Goal: Task Accomplishment & Management: Complete application form

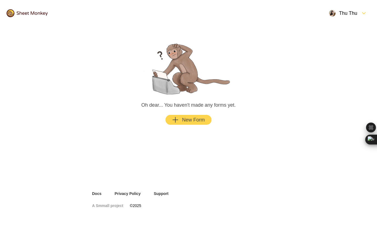
click at [188, 126] on main "Oh dear... You haven't made any forms yet. New Form" at bounding box center [188, 81] width 206 height 111
click at [189, 124] on button "New Form" at bounding box center [188, 120] width 46 height 10
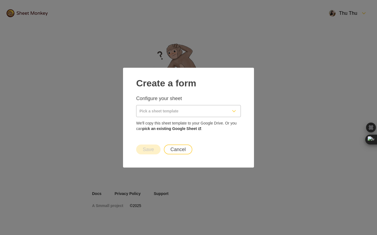
click at [173, 106] on input "Pick a sheet template" at bounding box center [181, 111] width 91 height 12
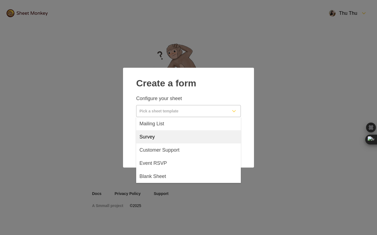
click at [171, 124] on div "Mailing List" at bounding box center [188, 123] width 105 height 13
type input "Mailing List"
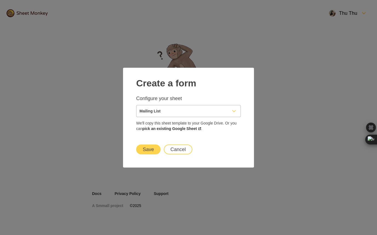
click at [148, 151] on button "Save" at bounding box center [148, 149] width 24 height 10
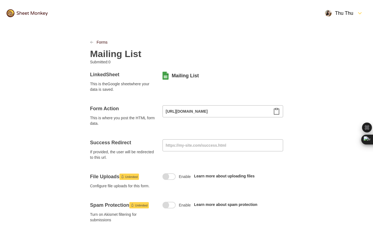
click at [276, 112] on icon "Clipboard" at bounding box center [276, 111] width 7 height 7
click at [184, 79] on div "Mailing List" at bounding box center [222, 75] width 120 height 9
click at [185, 77] on link "Mailing List" at bounding box center [185, 75] width 27 height 7
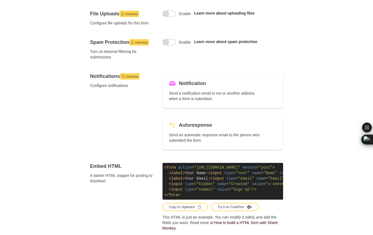
scroll to position [323, 0]
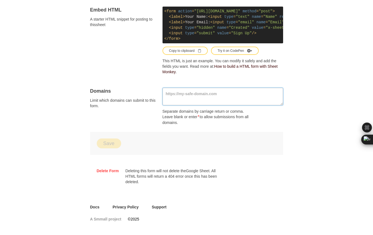
click at [186, 98] on textarea at bounding box center [222, 97] width 120 height 18
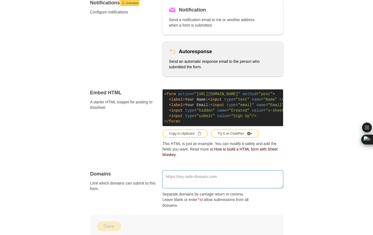
scroll to position [297, 0]
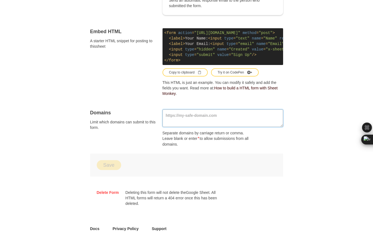
click at [191, 125] on textarea at bounding box center [222, 118] width 120 height 18
click at [193, 127] on textarea at bounding box center [222, 118] width 120 height 18
paste textarea "[URL][DOMAIN_NAME]"
type textarea "[URL][DOMAIN_NAME]"
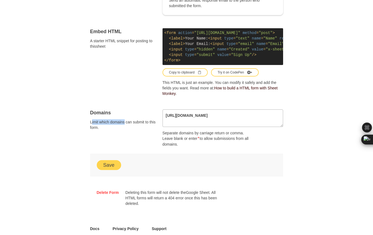
drag, startPoint x: 119, startPoint y: 126, endPoint x: 125, endPoint y: 128, distance: 6.9
click at [125, 128] on span "Limit which domains can submit to this form." at bounding box center [123, 124] width 66 height 11
click at [93, 125] on span "Limit which domains can submit to this form." at bounding box center [123, 124] width 66 height 11
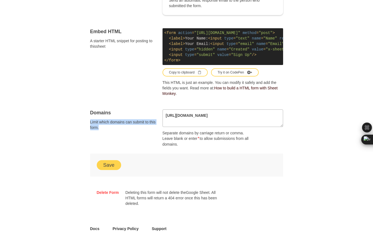
click at [113, 170] on button "Save" at bounding box center [109, 165] width 24 height 10
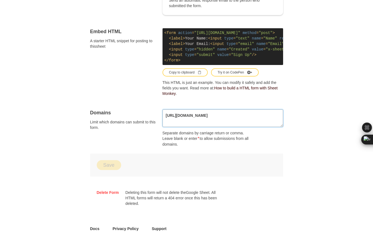
click at [195, 119] on textarea "[URL][DOMAIN_NAME]" at bounding box center [222, 118] width 120 height 18
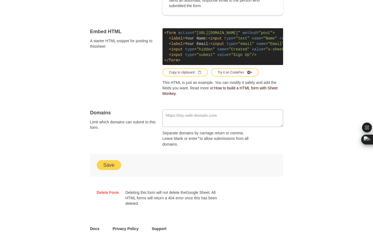
click at [119, 163] on div "Save" at bounding box center [186, 164] width 193 height 23
click at [109, 168] on button "Save" at bounding box center [109, 165] width 24 height 10
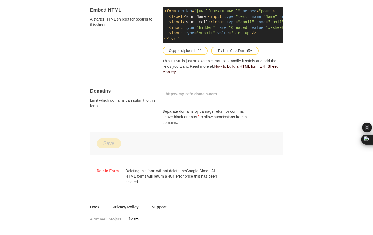
scroll to position [323, 0]
click at [137, 119] on div "Domains Limit which domains can submit to this form." at bounding box center [123, 107] width 66 height 38
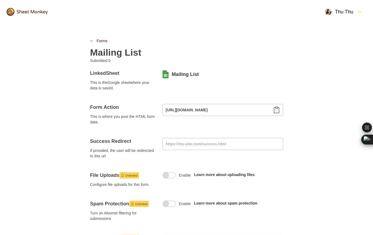
scroll to position [0, 0]
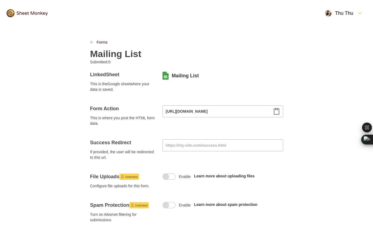
click at [28, 15] on img at bounding box center [27, 13] width 41 height 8
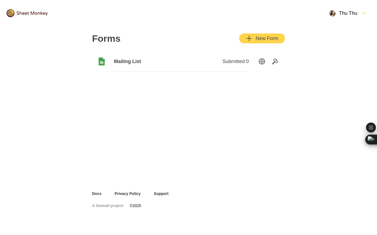
click at [152, 54] on div "Mailing List" at bounding box center [147, 61] width 67 height 20
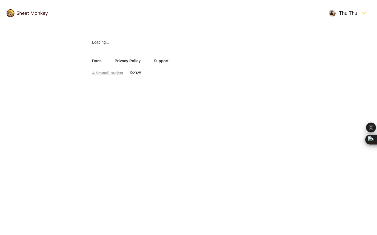
click at [113, 74] on link "A Smmall project" at bounding box center [107, 72] width 31 height 5
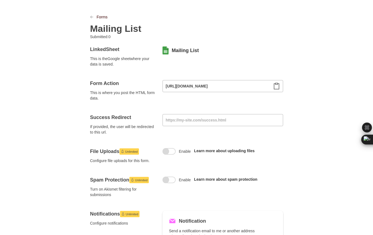
scroll to position [51, 0]
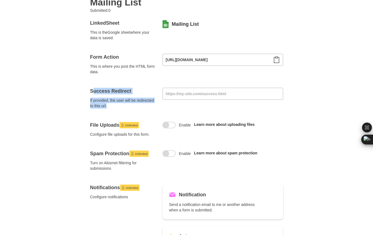
drag, startPoint x: 97, startPoint y: 90, endPoint x: 142, endPoint y: 104, distance: 46.5
click at [142, 104] on div "Success Redirect If provided, the user will be redirected to this url." at bounding box center [123, 98] width 66 height 21
click at [113, 107] on span "If provided, the user will be redirected to this url." at bounding box center [123, 102] width 66 height 11
drag, startPoint x: 116, startPoint y: 106, endPoint x: 88, endPoint y: 101, distance: 27.9
click at [88, 101] on div "Forms Mailing List Submitted: 0 Linked Sheet This is the Google sheet where you…" at bounding box center [186, 223] width 219 height 497
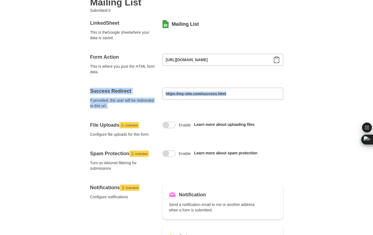
drag, startPoint x: 90, startPoint y: 90, endPoint x: 107, endPoint y: 112, distance: 27.3
click at [107, 112] on div "Linked Sheet This is the Google sheet where your data is saved. Mailing List Fo…" at bounding box center [186, 206] width 193 height 386
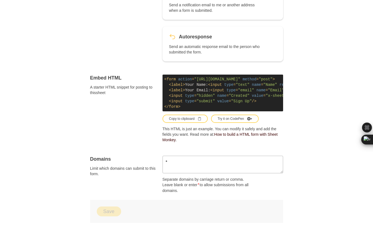
click at [102, 76] on h4 "Embed HTML" at bounding box center [123, 77] width 66 height 7
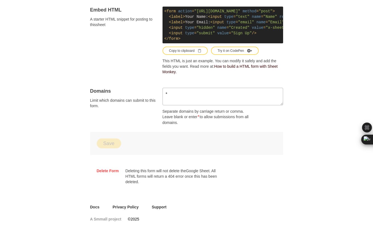
scroll to position [323, 0]
drag, startPoint x: 85, startPoint y: 97, endPoint x: 127, endPoint y: 111, distance: 43.6
click at [127, 111] on div "Domains Limit which domains can submit to this form." at bounding box center [123, 107] width 66 height 38
click at [181, 117] on p "Separate domains by carriage return or comma. Leave blank or enter * to allow s…" at bounding box center [208, 116] width 92 height 17
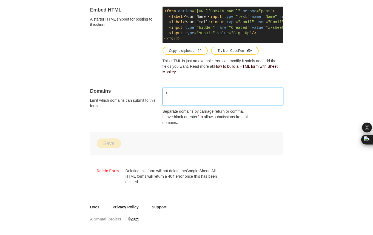
click at [178, 90] on textarea "*" at bounding box center [222, 97] width 120 height 18
click at [117, 140] on button "Save" at bounding box center [109, 143] width 24 height 10
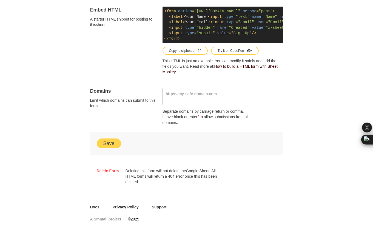
click at [108, 147] on button "Save" at bounding box center [109, 143] width 24 height 10
